Goal: Task Accomplishment & Management: Complete application form

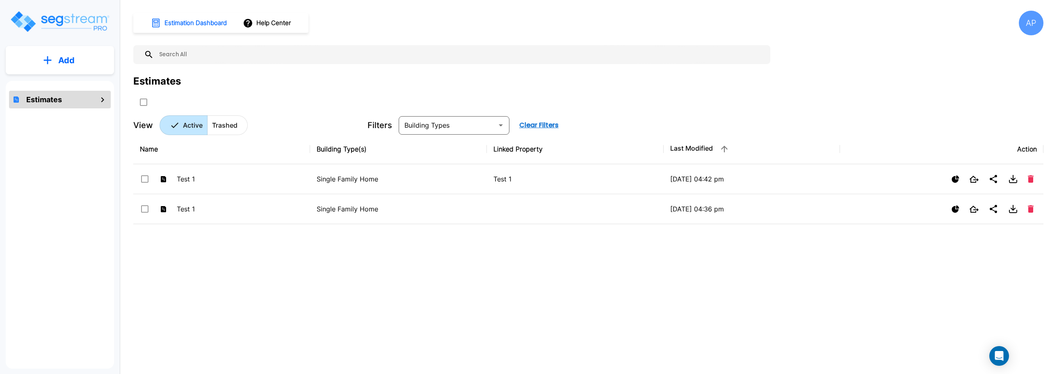
click at [96, 101] on div "Estimates" at bounding box center [60, 100] width 102 height 18
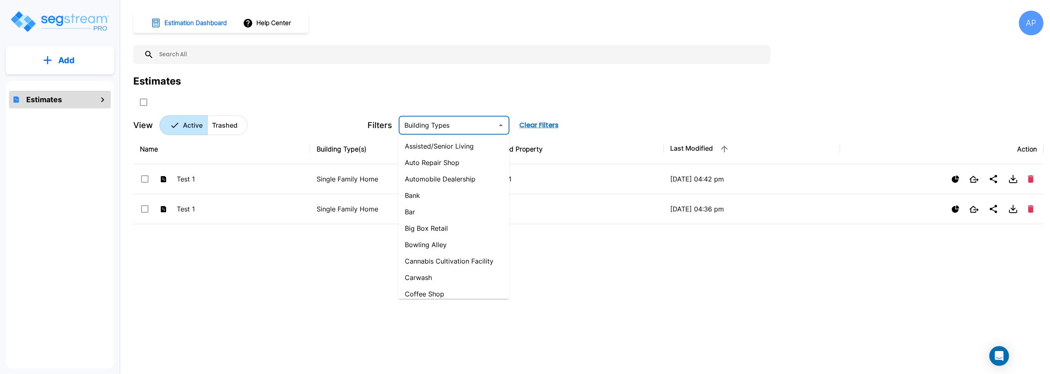
click at [473, 126] on input "text" at bounding box center [447, 124] width 92 height 11
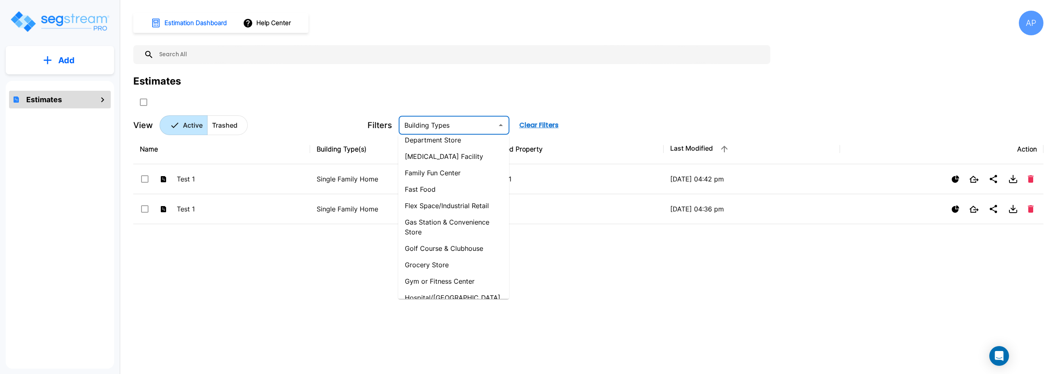
scroll to position [246, 0]
click at [272, 300] on div "Name Building Type(s) Linked Property Last Modified Action Test 1 Single Family…" at bounding box center [588, 250] width 910 height 232
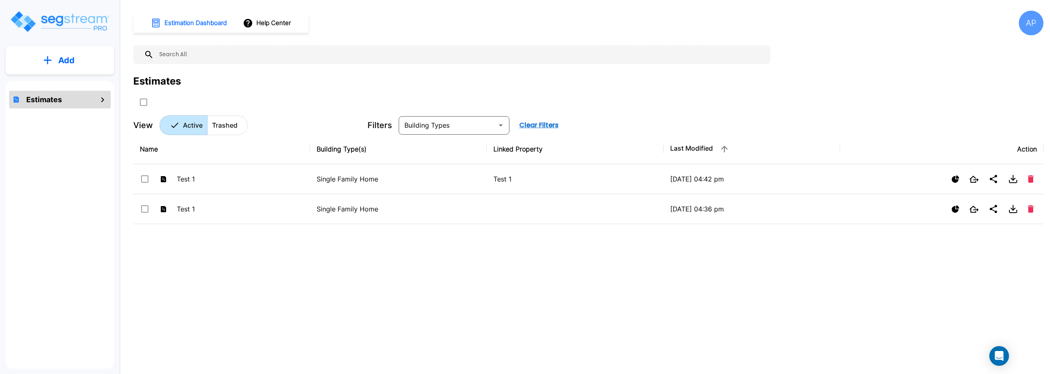
click at [62, 59] on p "Add" at bounding box center [66, 60] width 16 height 12
click at [52, 82] on p "Add Estimate" at bounding box center [65, 83] width 42 height 10
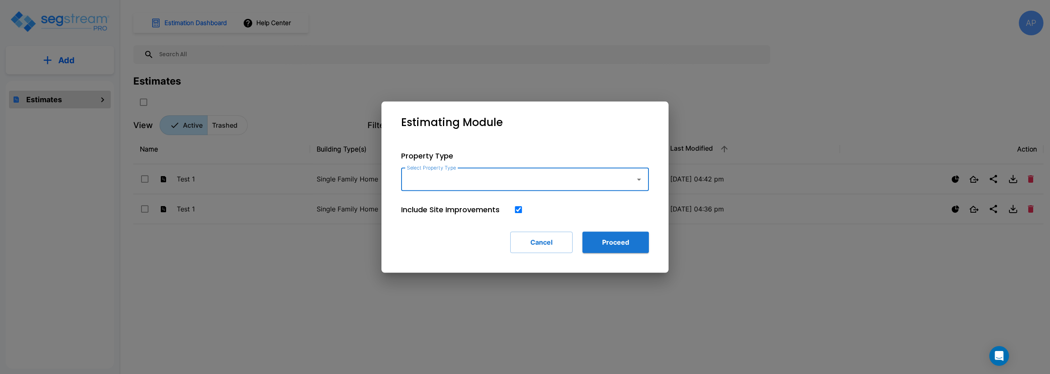
click at [557, 176] on input "Select Property Type" at bounding box center [516, 179] width 223 height 16
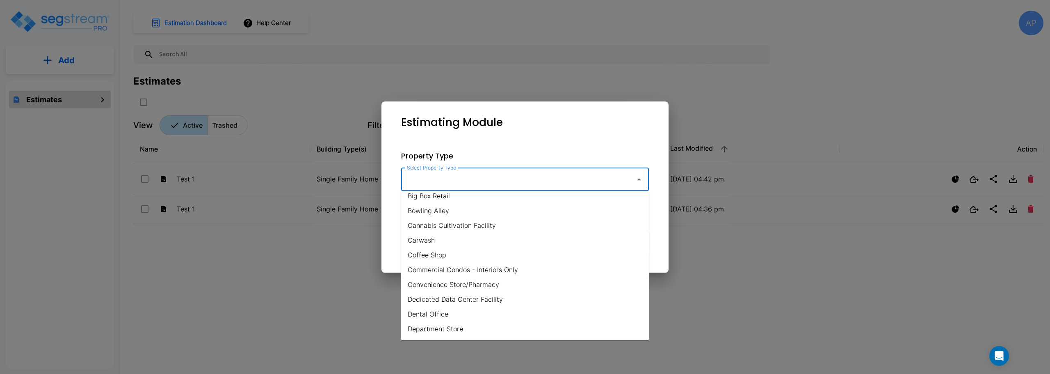
scroll to position [82, 0]
click at [477, 267] on li "Commercial Condos - Interiors Only" at bounding box center [525, 267] width 248 height 15
type input "Commercial Condos - Interiors Only"
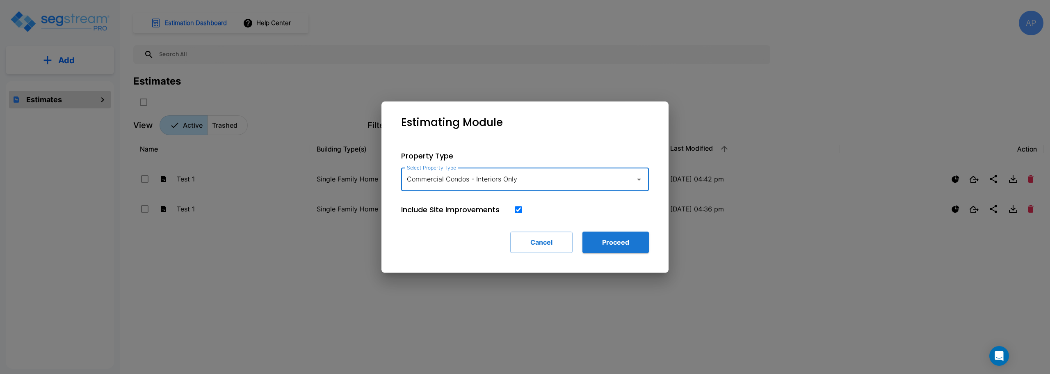
click at [519, 209] on input "checkbox" at bounding box center [518, 209] width 8 height 7
click at [522, 212] on input "checkbox" at bounding box center [518, 209] width 8 height 7
checkbox input "true"
click at [599, 241] on button "Proceed" at bounding box center [616, 241] width 66 height 21
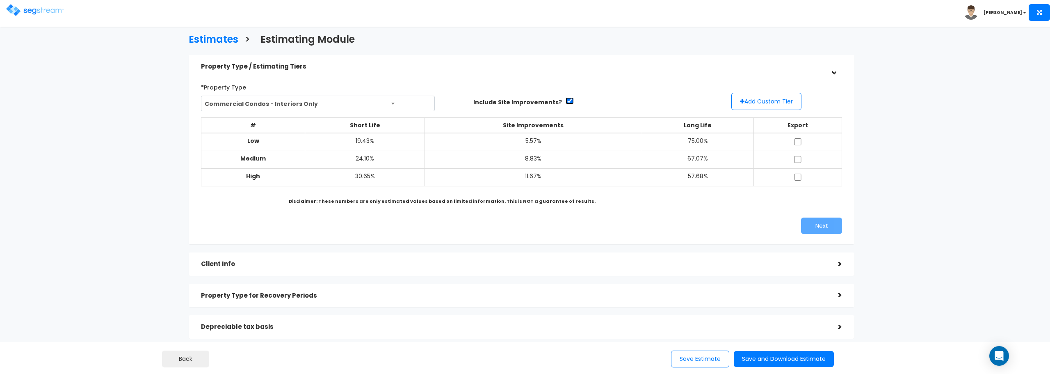
click at [566, 101] on input "checkbox" at bounding box center [570, 100] width 8 height 7
click at [566, 100] on input "checkbox" at bounding box center [570, 100] width 8 height 7
click at [566, 101] on input "checkbox" at bounding box center [570, 100] width 8 height 7
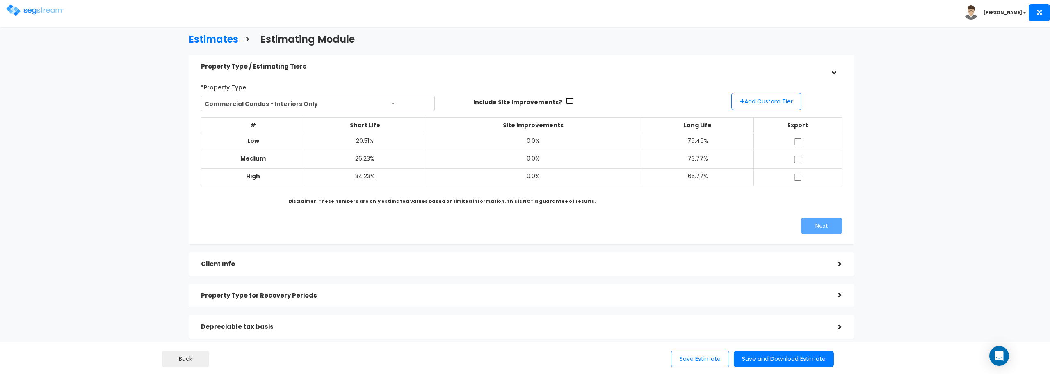
click at [566, 101] on input "checkbox" at bounding box center [570, 100] width 8 height 7
checkbox input "false"
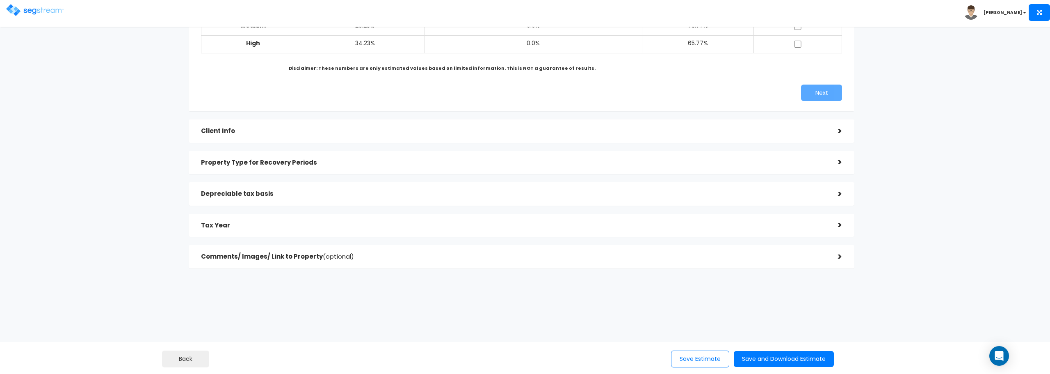
click at [385, 132] on h5 "Client Info" at bounding box center [513, 131] width 625 height 7
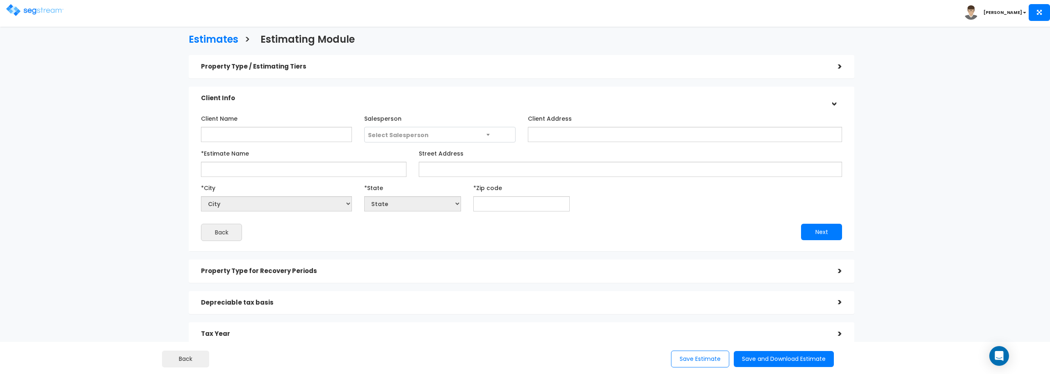
click at [715, 95] on h5 "Client Info" at bounding box center [513, 98] width 625 height 7
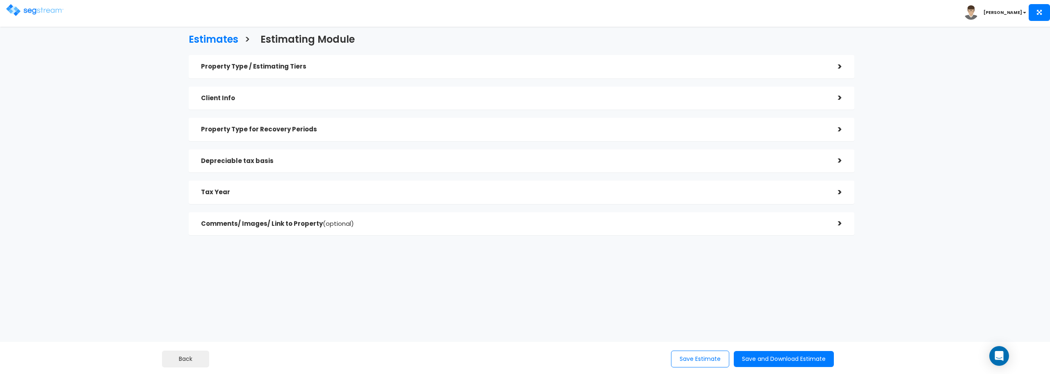
click at [318, 195] on h5 "Tax Year" at bounding box center [513, 192] width 625 height 7
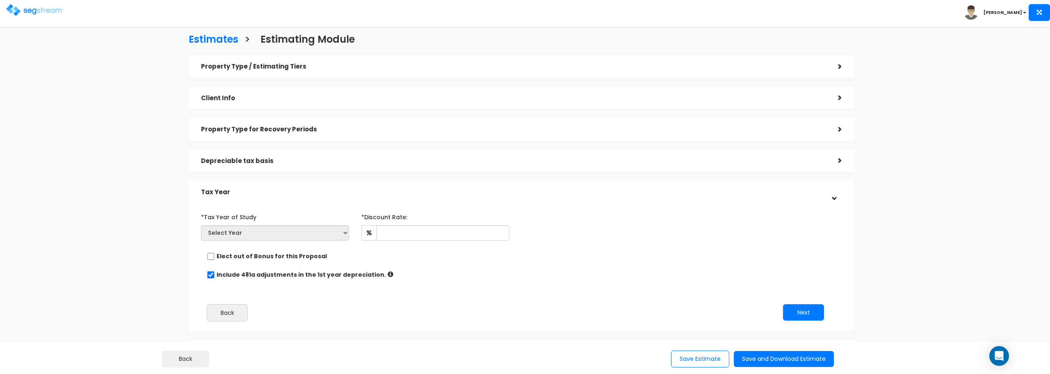
click at [410, 191] on h5 "Tax Year" at bounding box center [513, 192] width 625 height 7
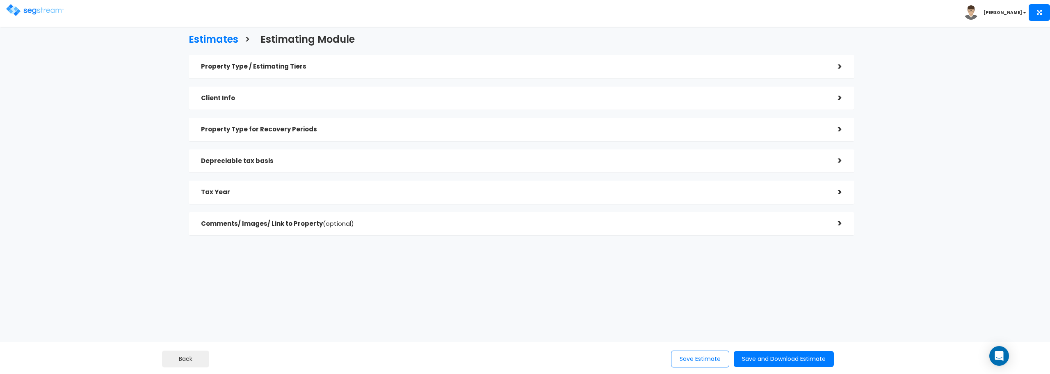
click at [461, 225] on h5 "Comments/ Images/ Link to Property (optional)" at bounding box center [513, 223] width 625 height 7
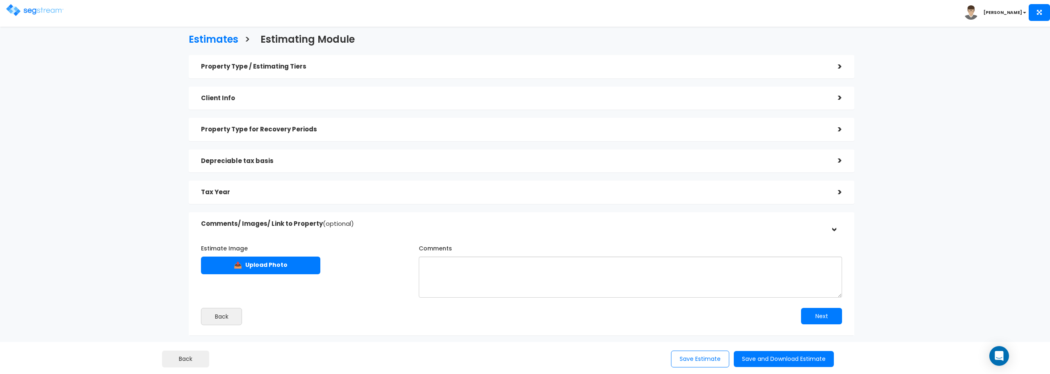
click at [491, 223] on h5 "Comments/ Images/ Link to Property (optional)" at bounding box center [513, 223] width 625 height 7
